Goal: Understand site structure: Understand site structure

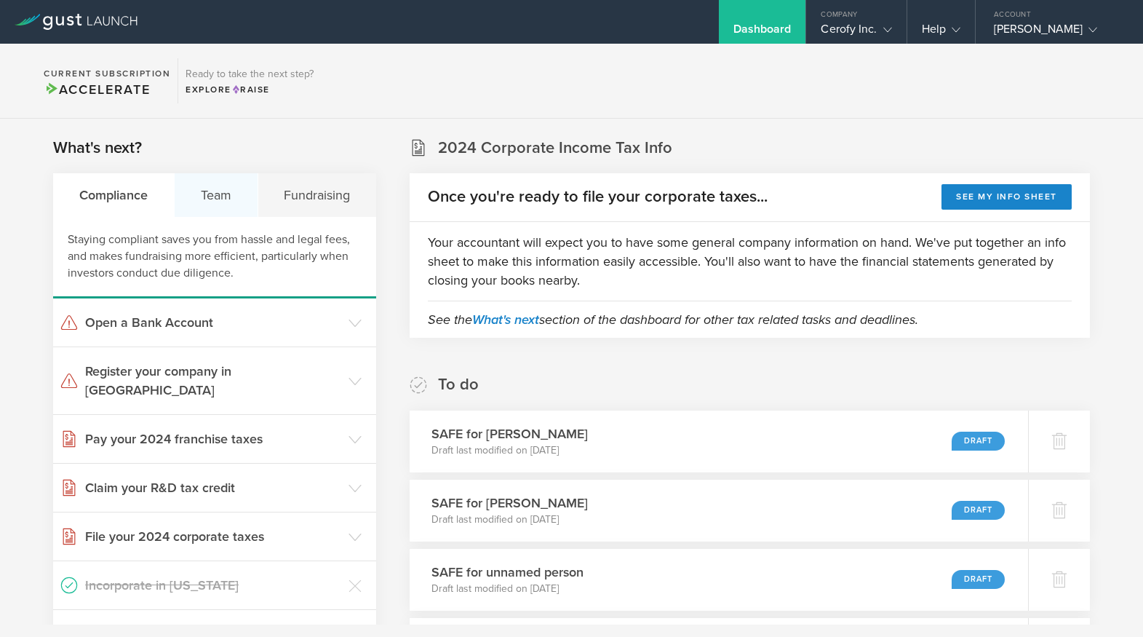
click at [218, 202] on div "Team" at bounding box center [217, 195] width 84 height 44
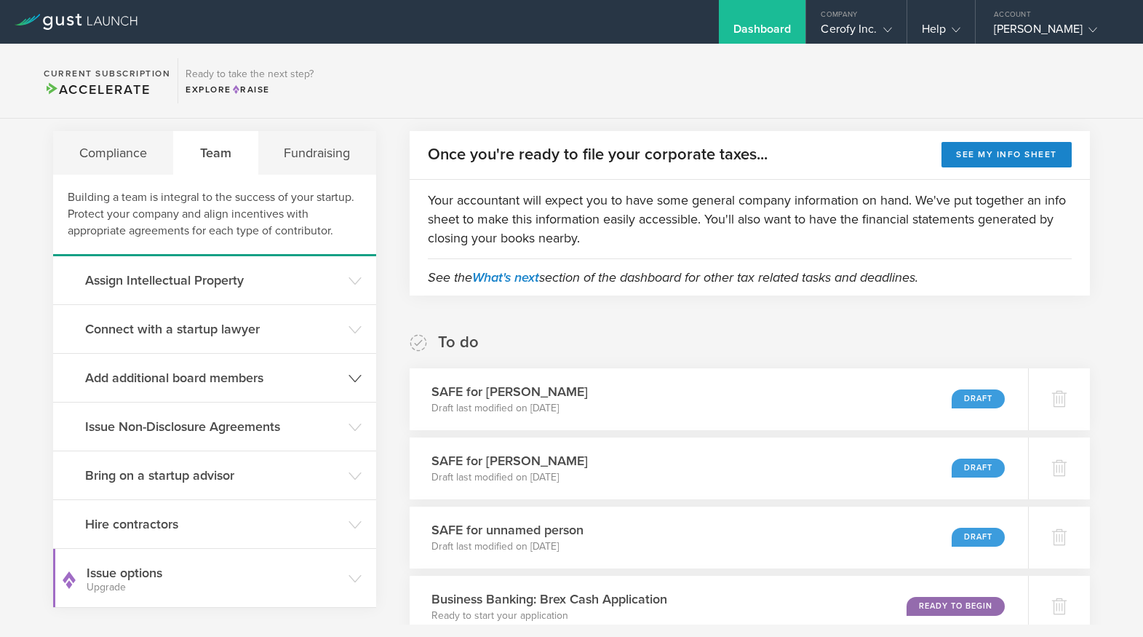
scroll to position [45, 0]
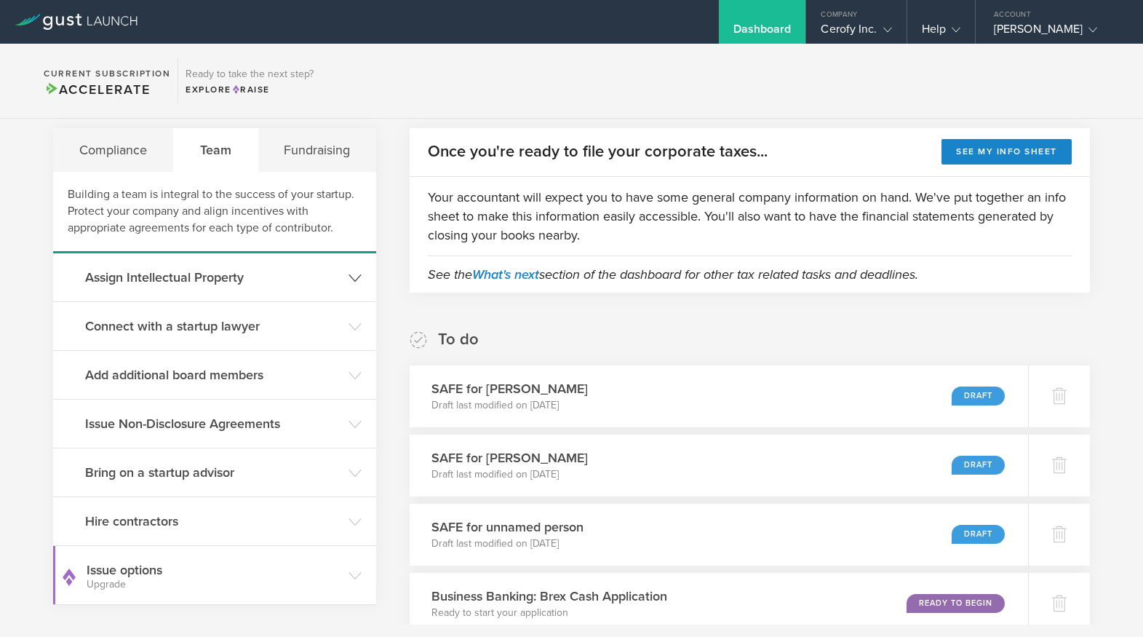
click at [357, 276] on icon at bounding box center [355, 277] width 13 height 13
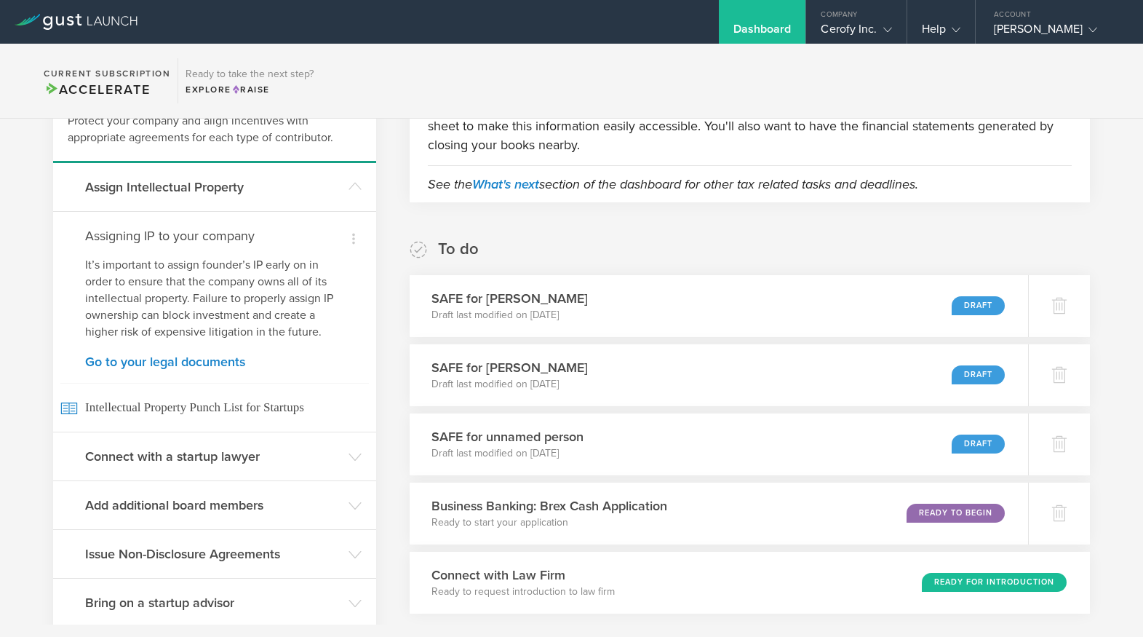
scroll to position [172, 0]
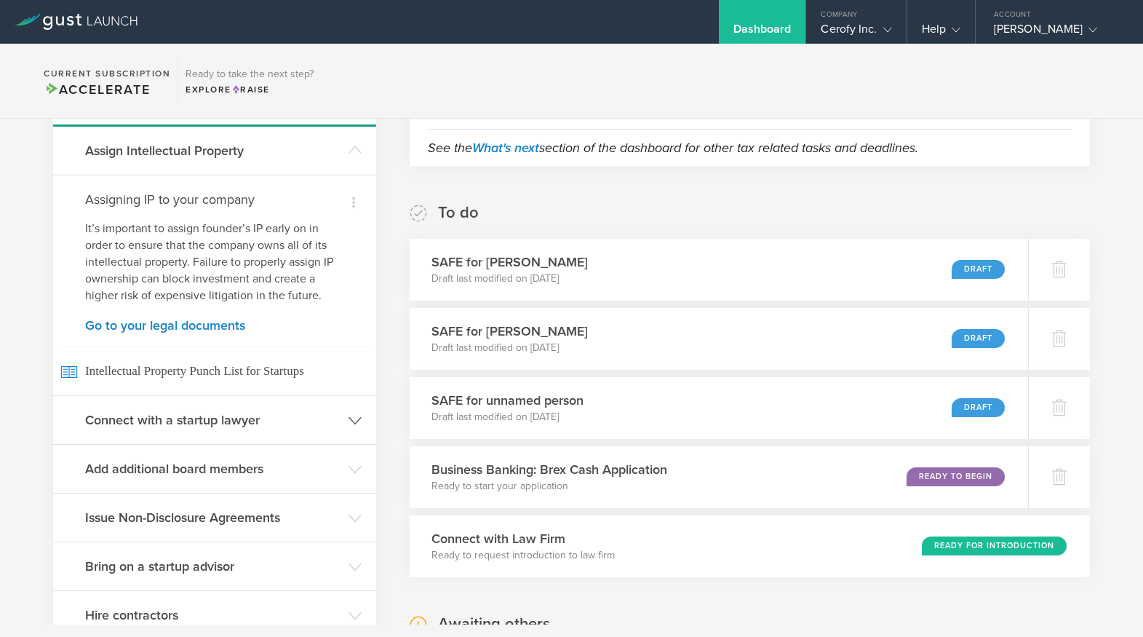
click at [358, 423] on icon at bounding box center [355, 420] width 13 height 13
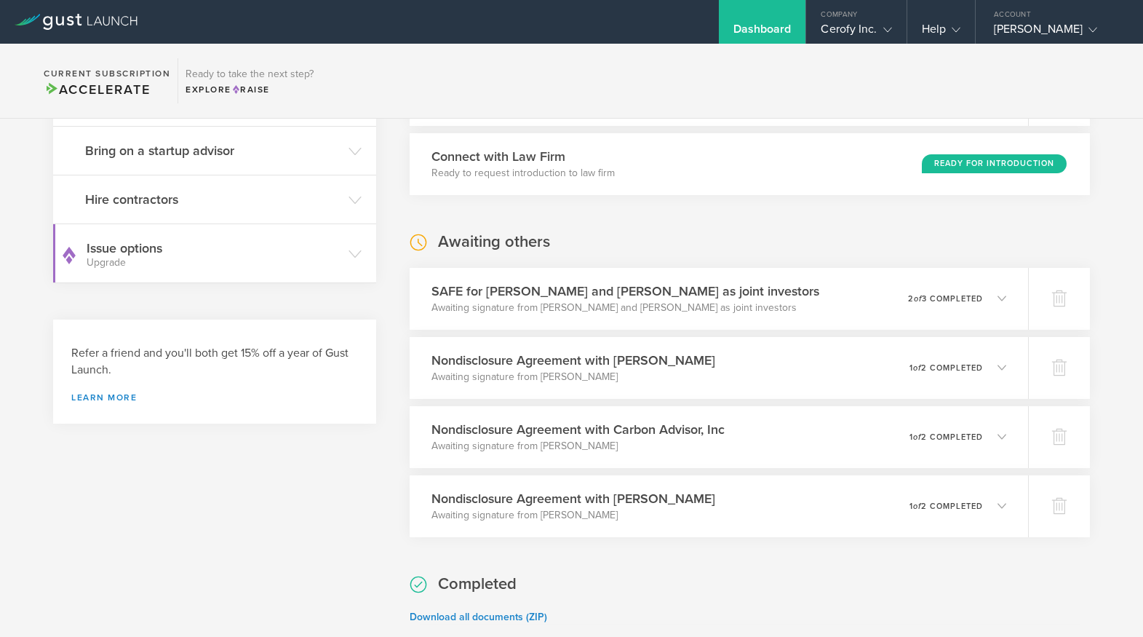
scroll to position [470, 0]
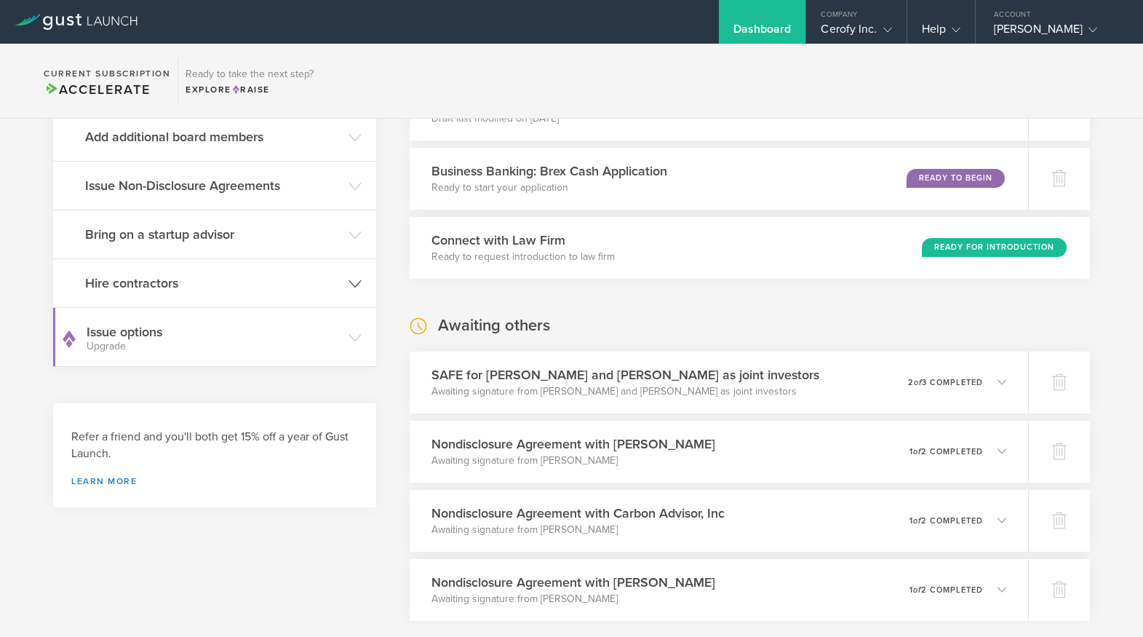
click at [362, 301] on header "Hire contractors" at bounding box center [214, 283] width 323 height 48
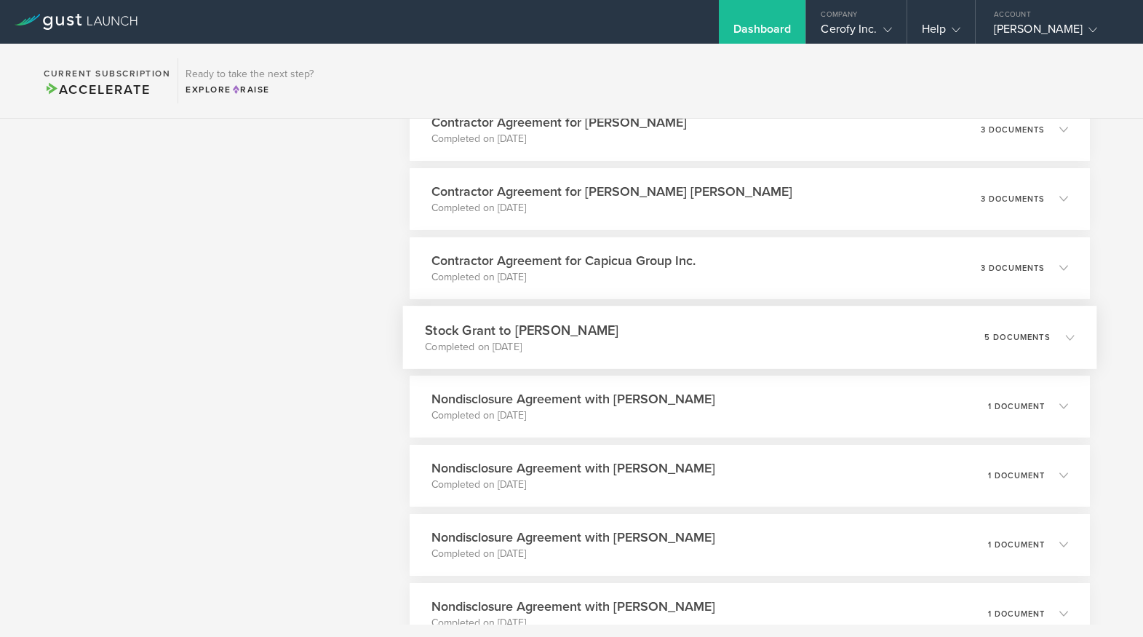
scroll to position [1174, 0]
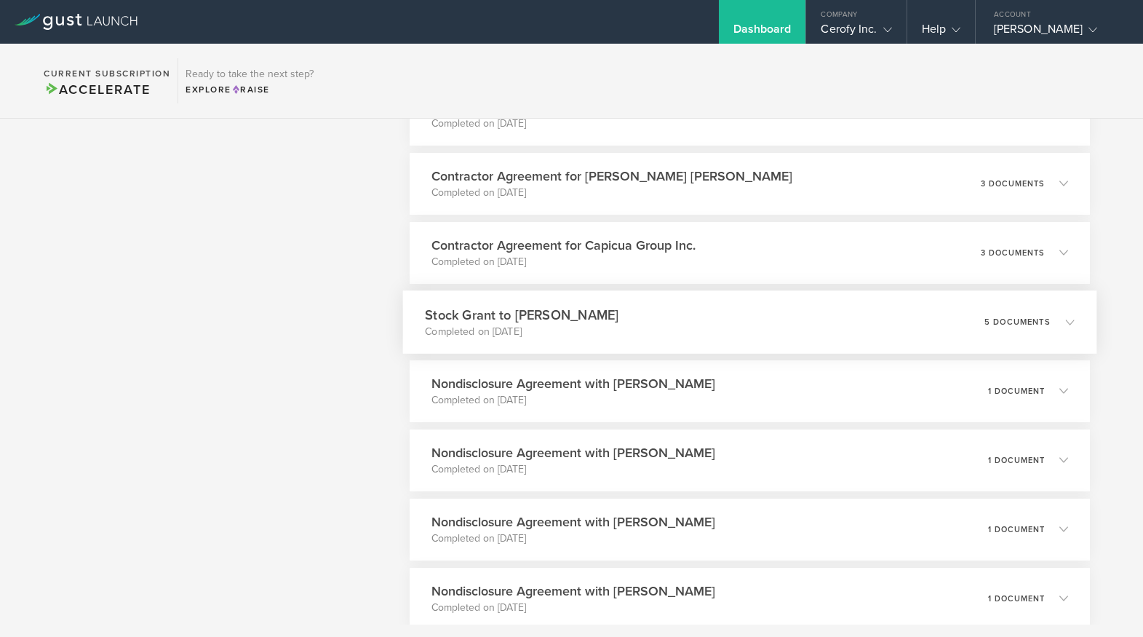
click at [1065, 326] on icon at bounding box center [1063, 321] width 24 height 13
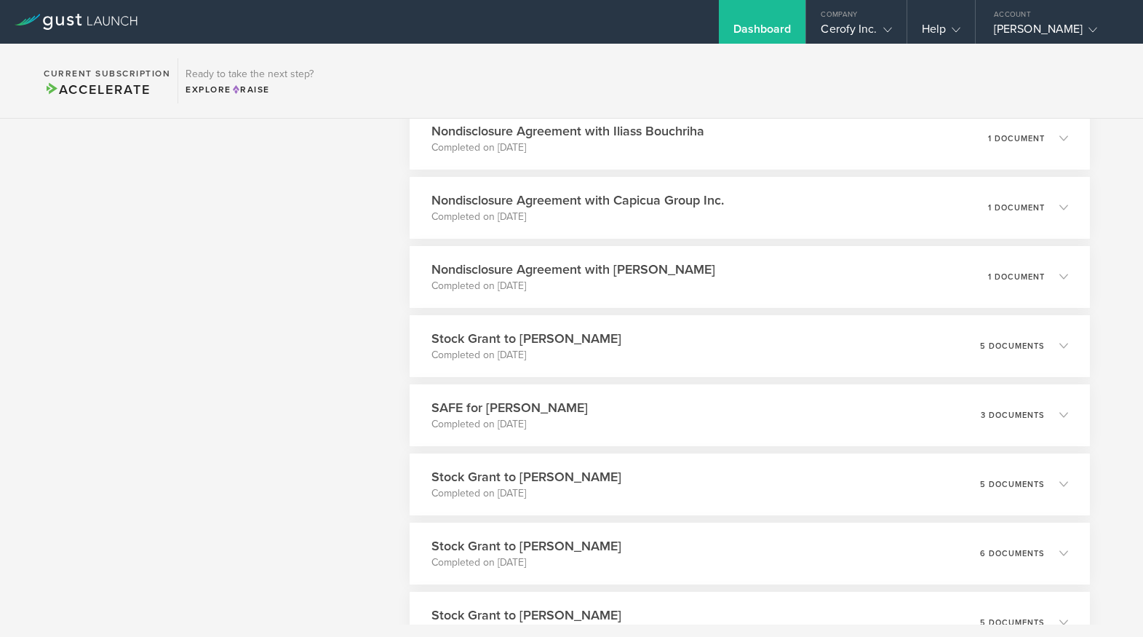
scroll to position [2025, 0]
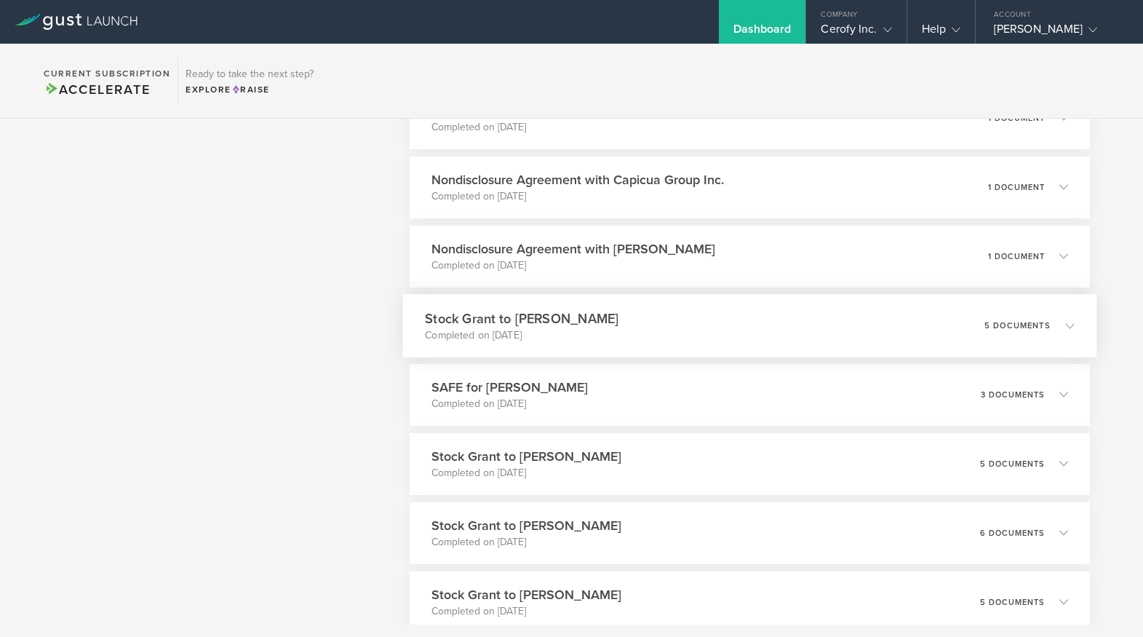
click at [1074, 325] on icon at bounding box center [1069, 325] width 9 height 9
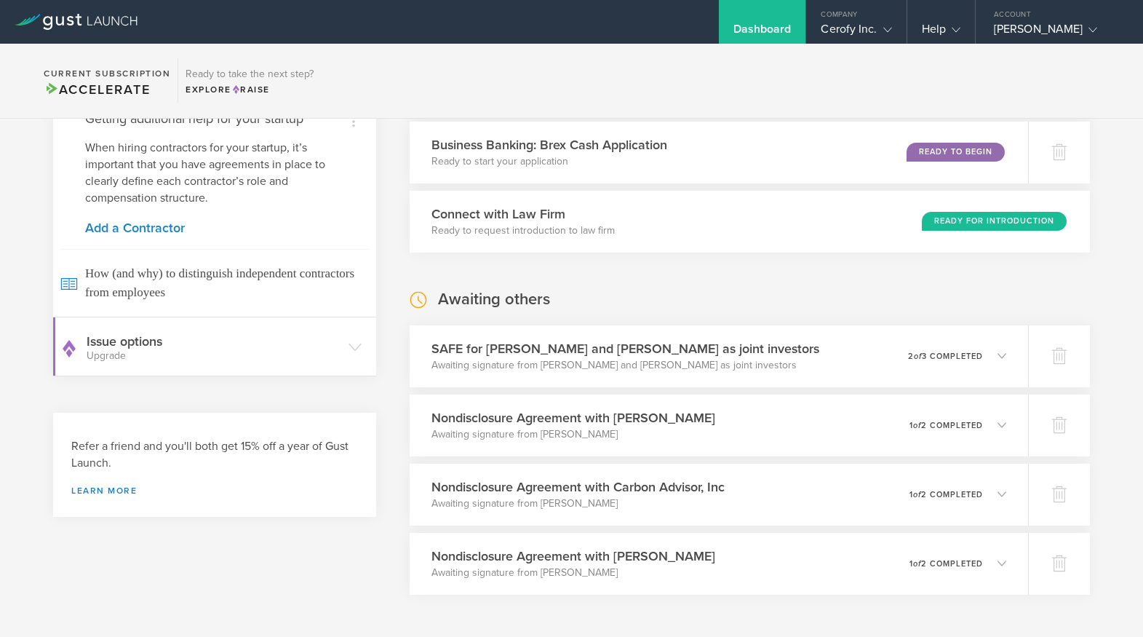
scroll to position [0, 0]
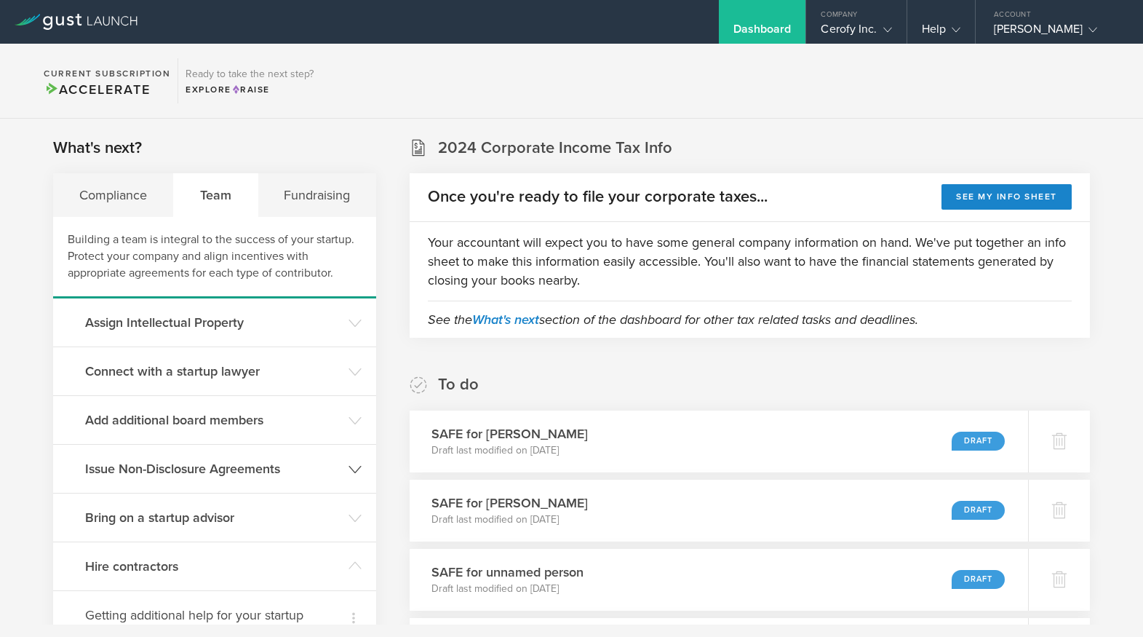
click at [356, 467] on icon at bounding box center [355, 469] width 13 height 13
